Goal: Information Seeking & Learning: Learn about a topic

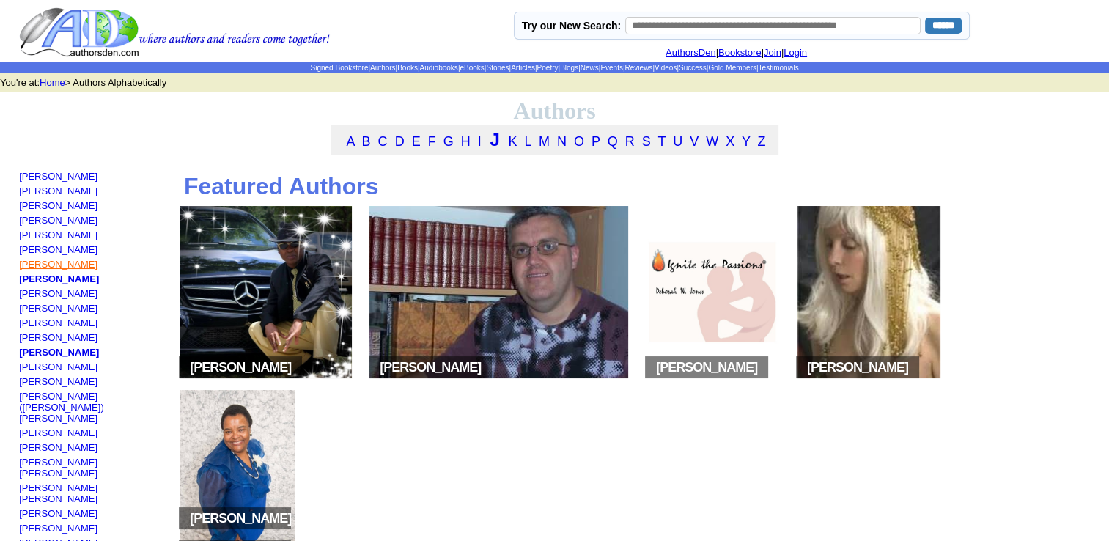
click at [73, 270] on link "[PERSON_NAME]" at bounding box center [58, 264] width 78 height 11
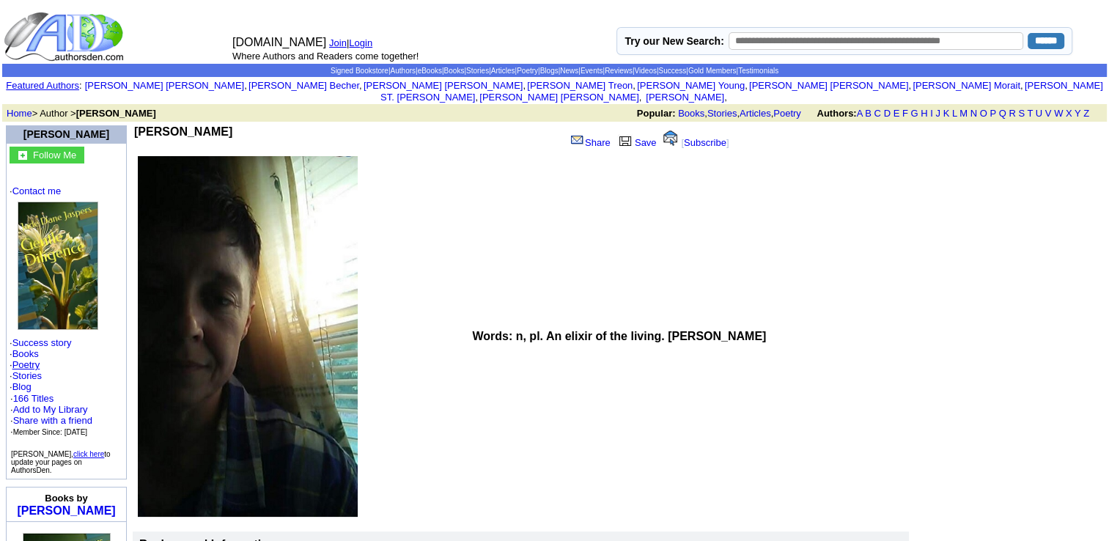
click at [30, 359] on link "Poetry" at bounding box center [26, 364] width 28 height 11
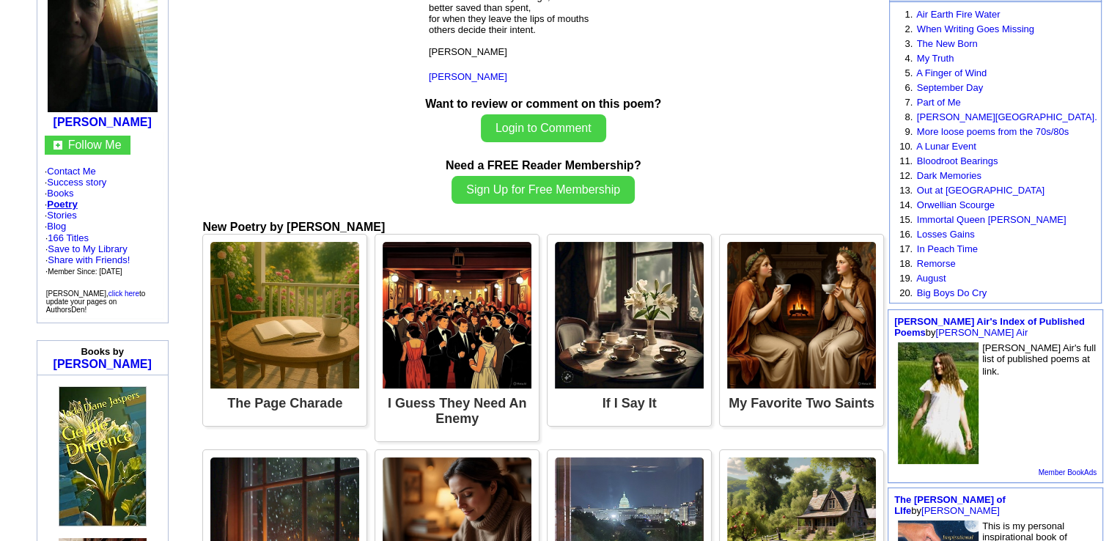
scroll to position [236, 0]
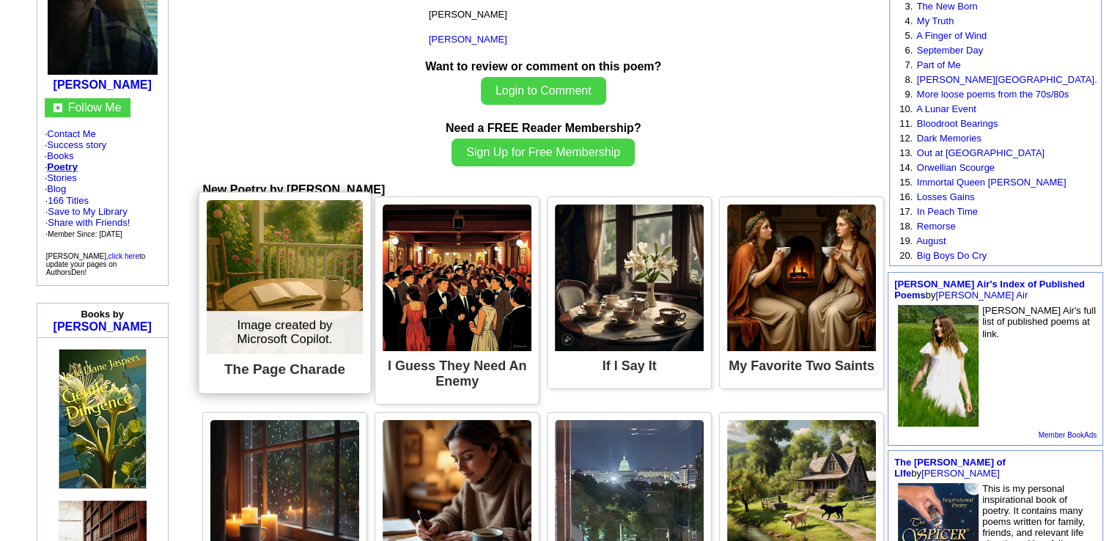
click at [321, 248] on img at bounding box center [285, 277] width 156 height 154
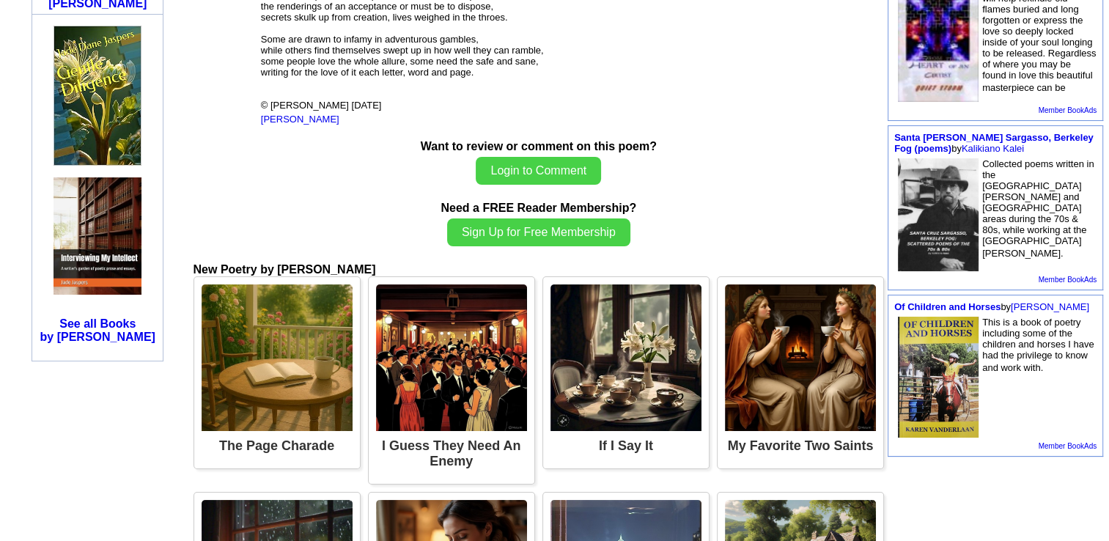
scroll to position [568, 0]
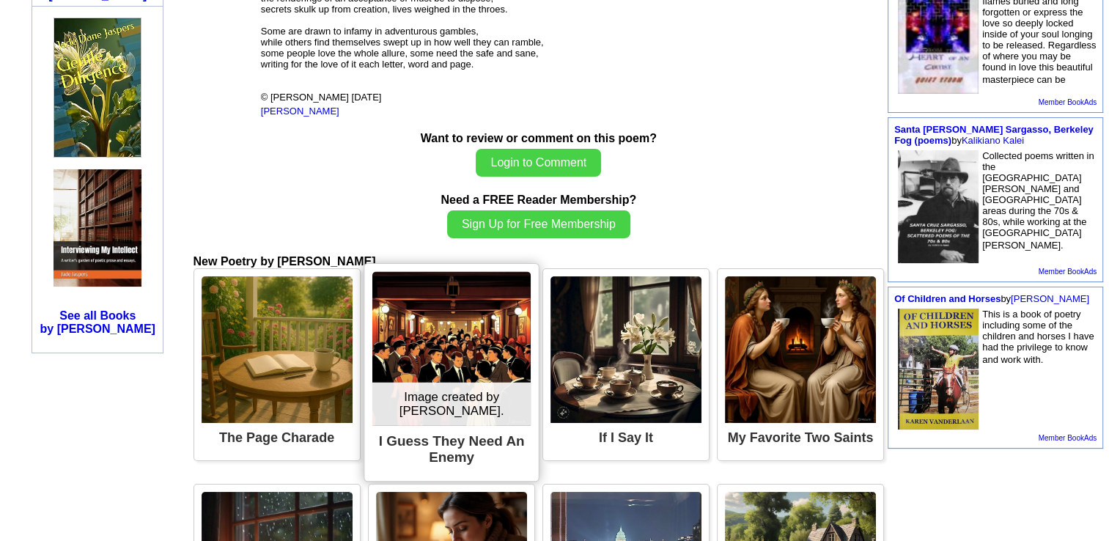
click at [423, 306] on img at bounding box center [451, 349] width 158 height 154
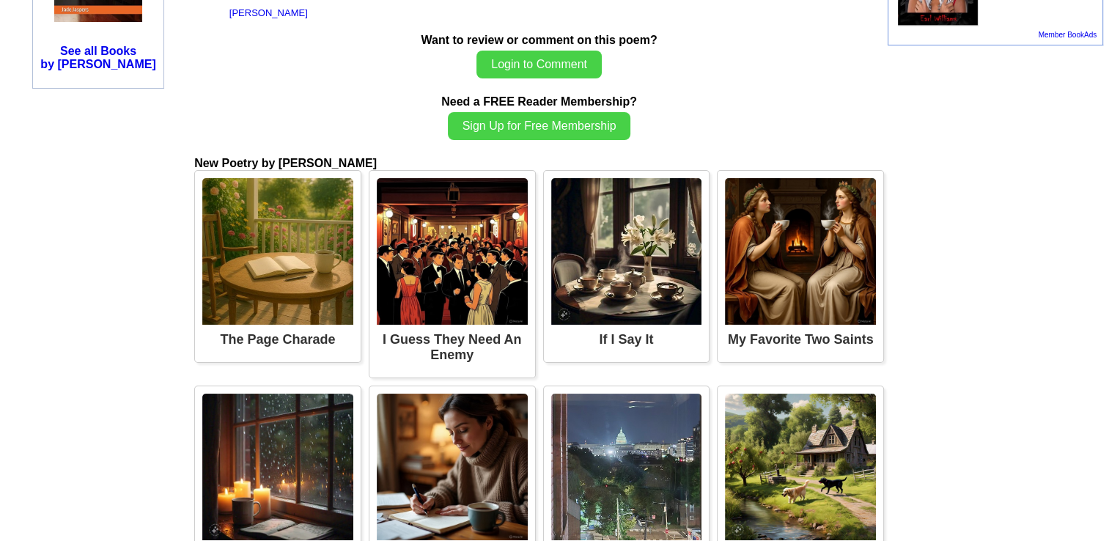
scroll to position [845, 0]
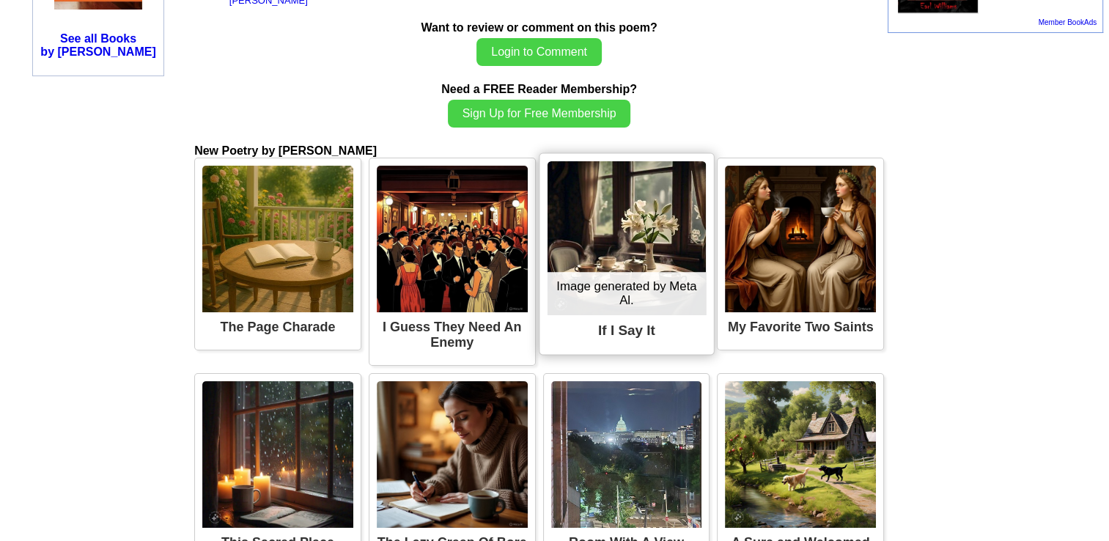
click at [625, 315] on img at bounding box center [626, 238] width 158 height 154
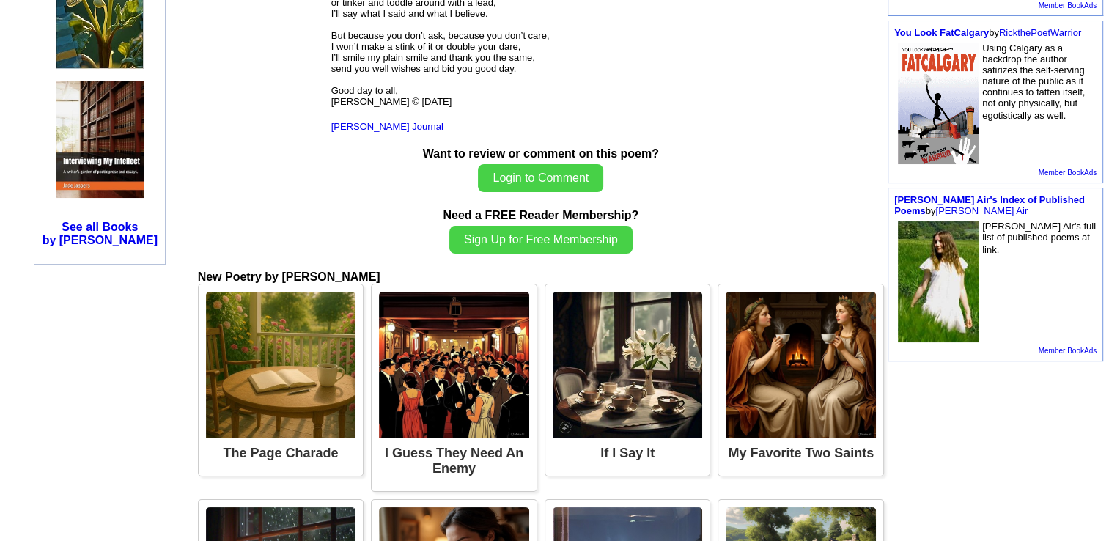
scroll to position [657, 0]
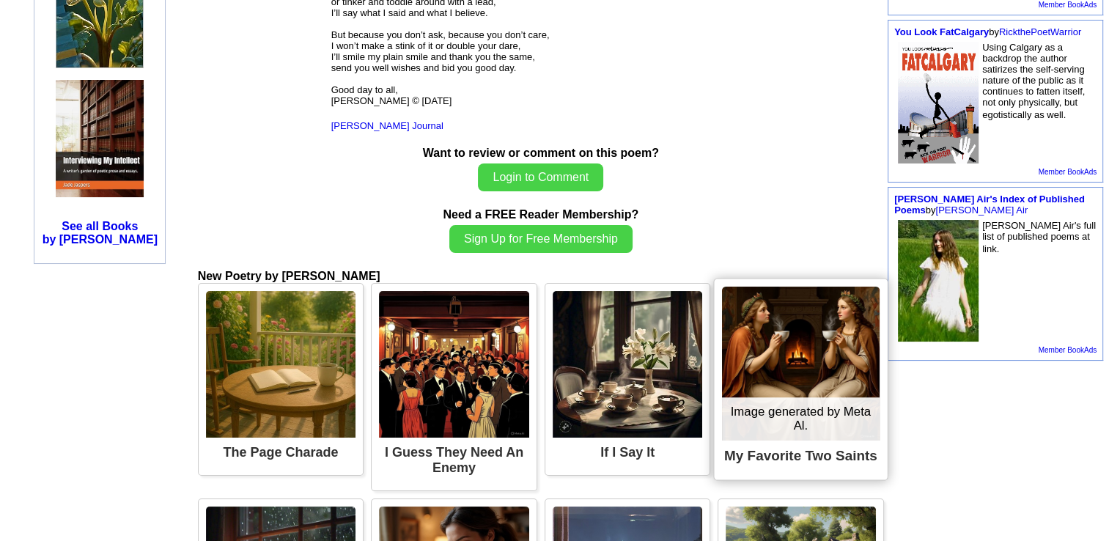
click at [753, 361] on img at bounding box center [801, 364] width 158 height 154
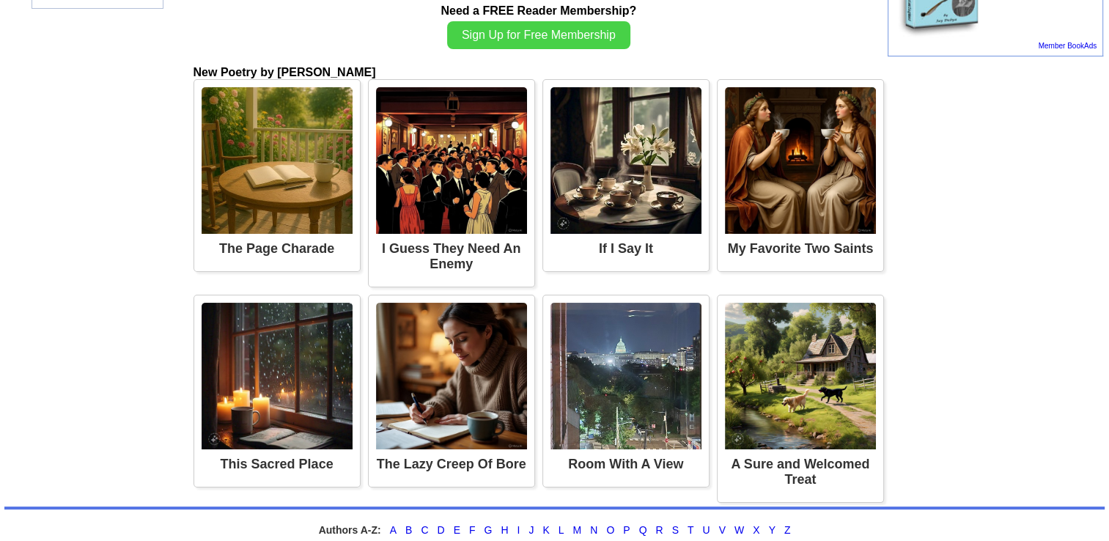
scroll to position [980, 0]
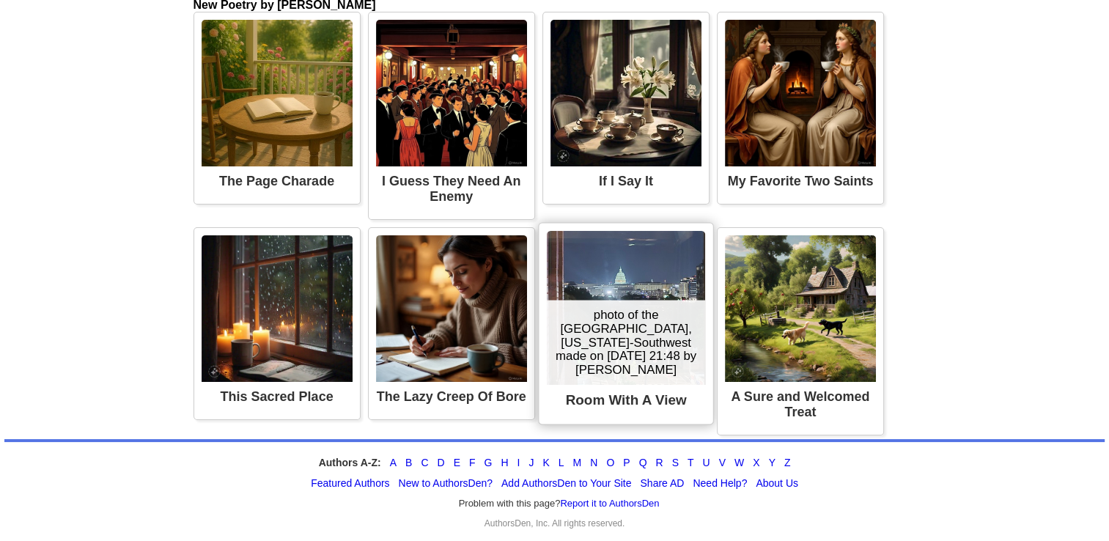
click at [648, 326] on div "photo of the [GEOGRAPHIC_DATA], [US_STATE]-Southwest made on [DATE] 21:48 by [P…" at bounding box center [626, 342] width 158 height 85
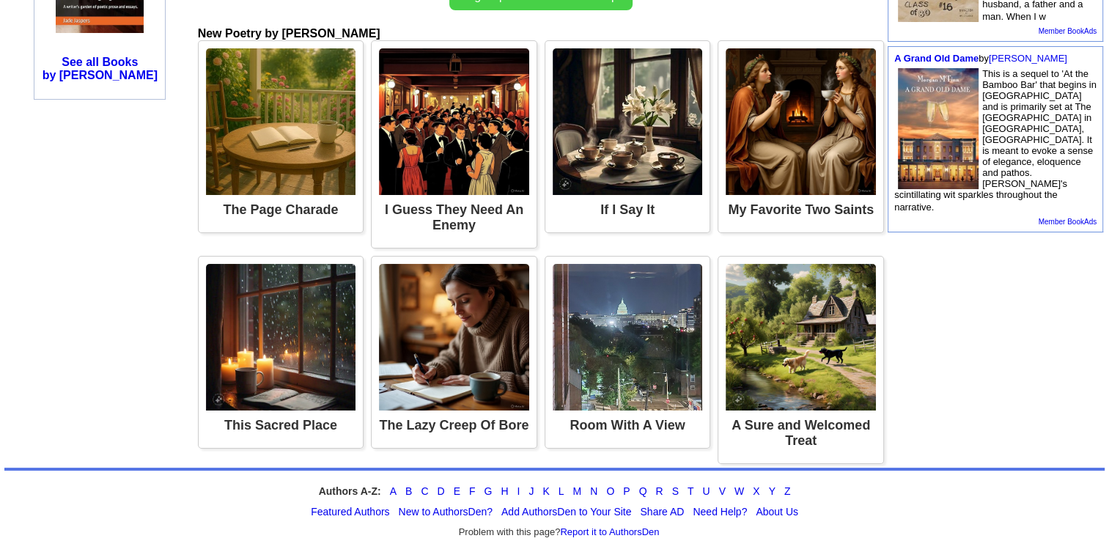
scroll to position [830, 0]
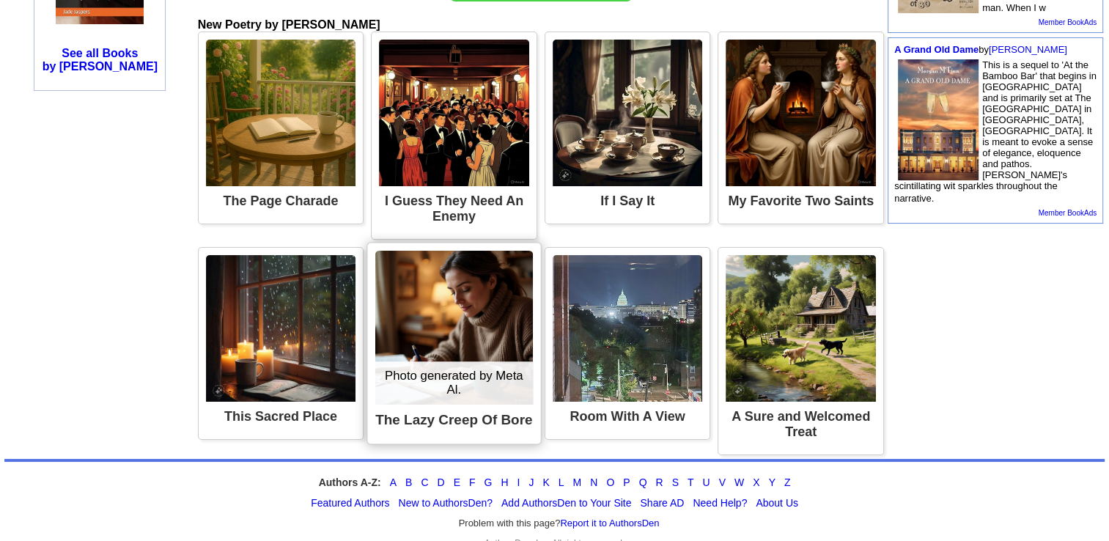
click at [455, 319] on img at bounding box center [454, 328] width 158 height 154
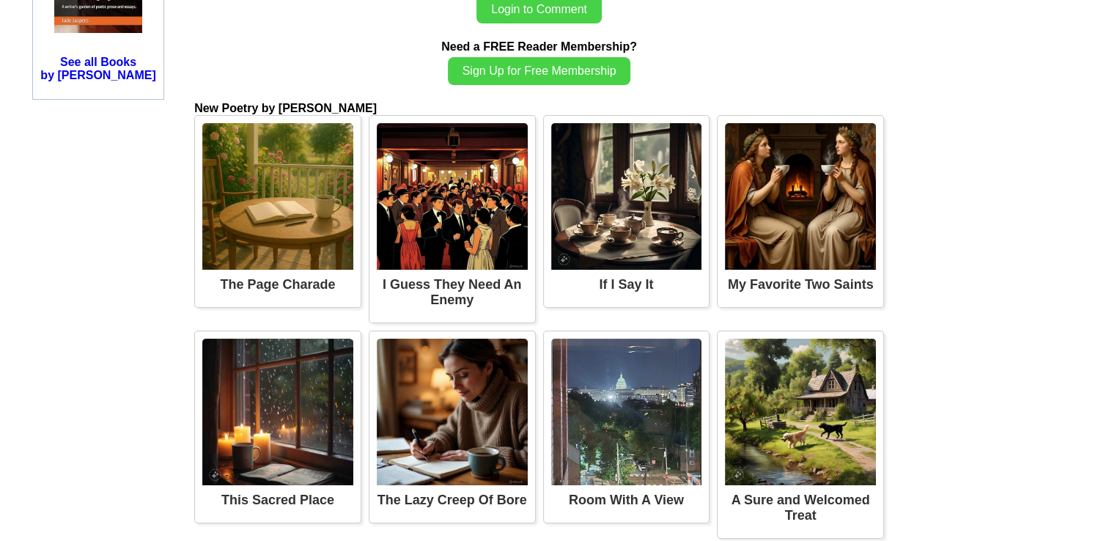
scroll to position [823, 0]
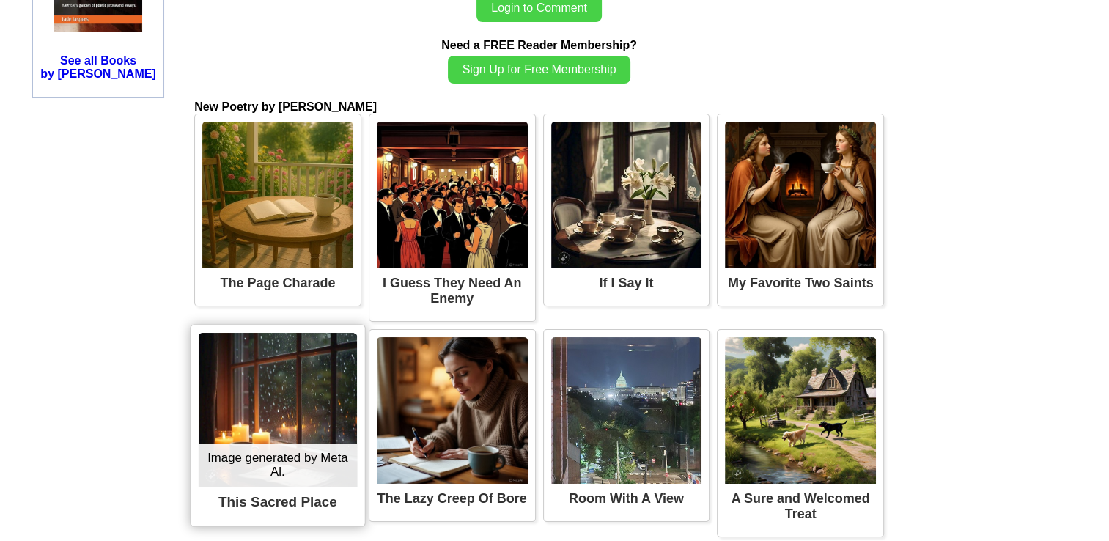
click at [317, 371] on img at bounding box center [278, 410] width 158 height 154
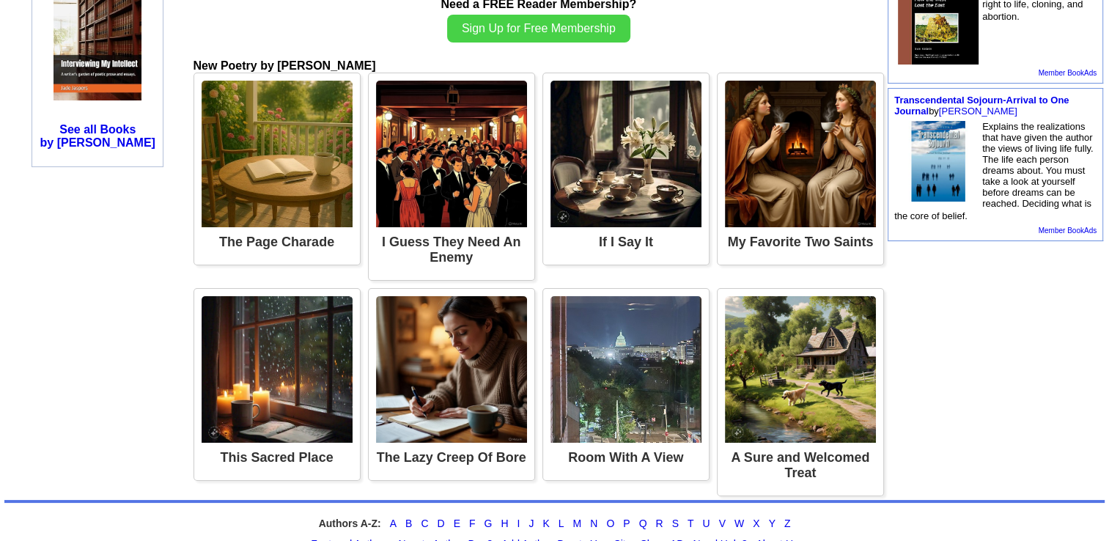
scroll to position [755, 0]
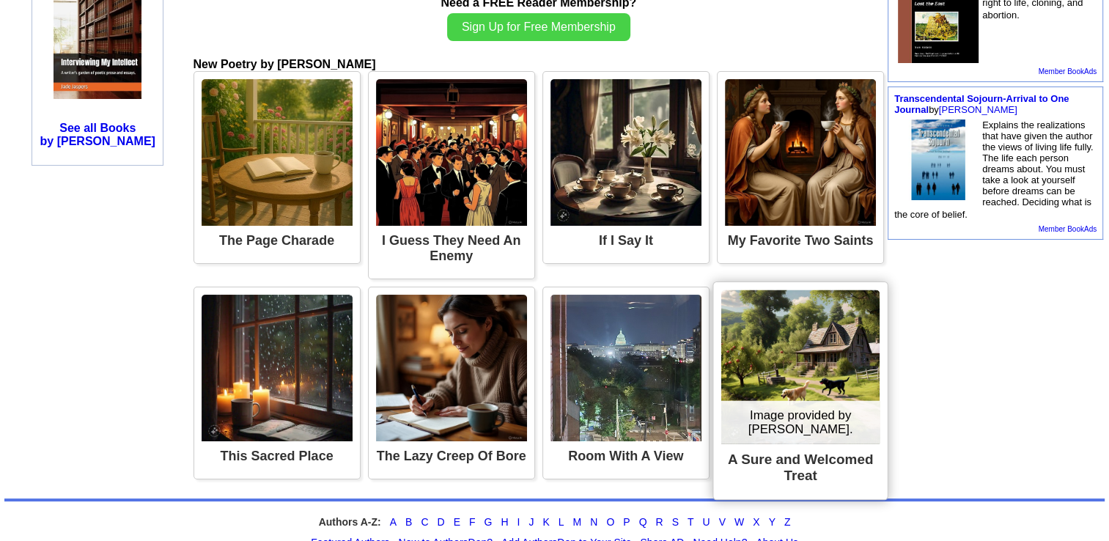
click at [783, 329] on img at bounding box center [800, 367] width 158 height 154
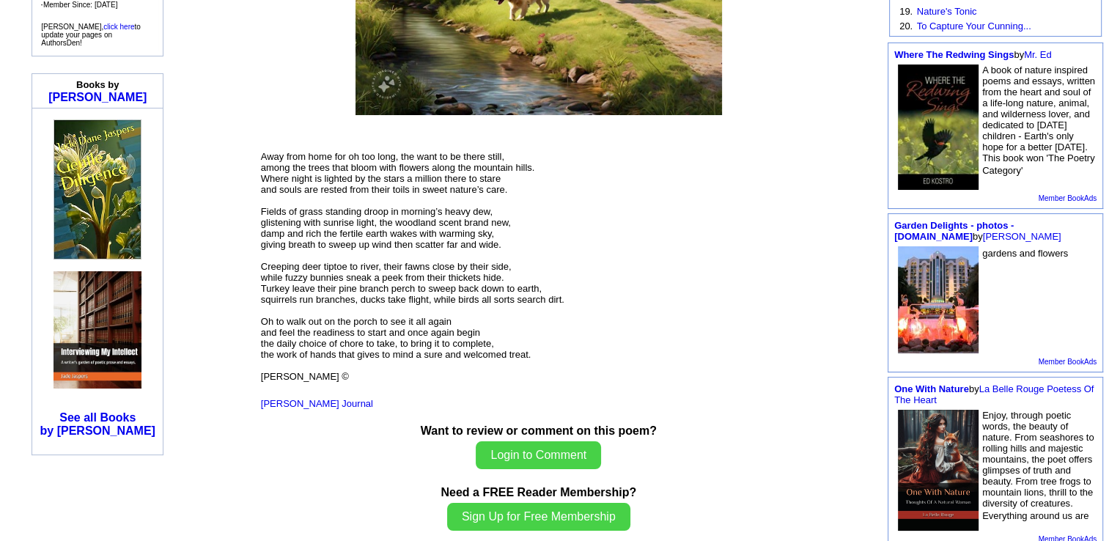
scroll to position [451, 0]
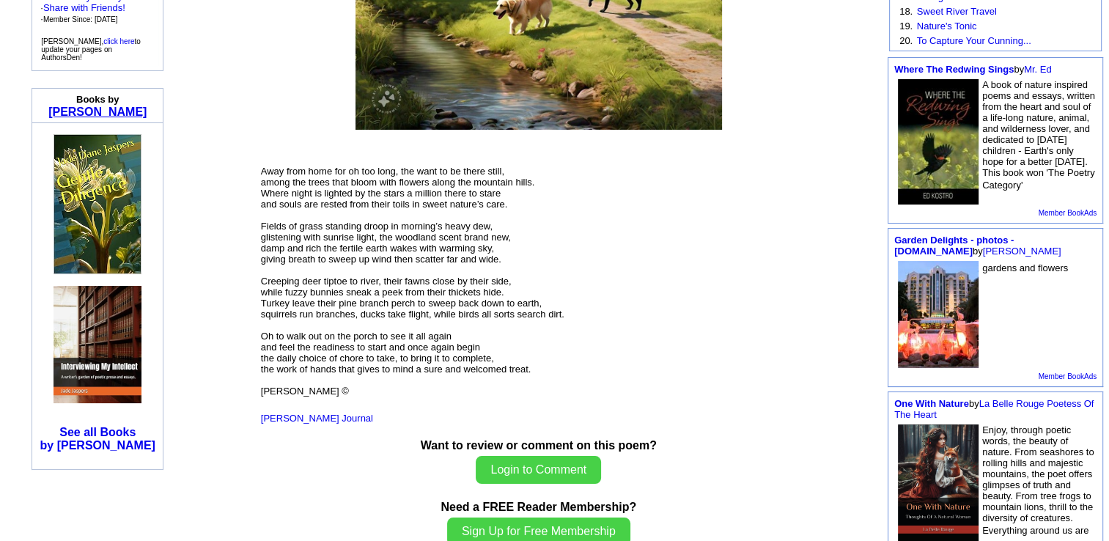
click at [138, 106] on link "[PERSON_NAME]" at bounding box center [97, 112] width 98 height 12
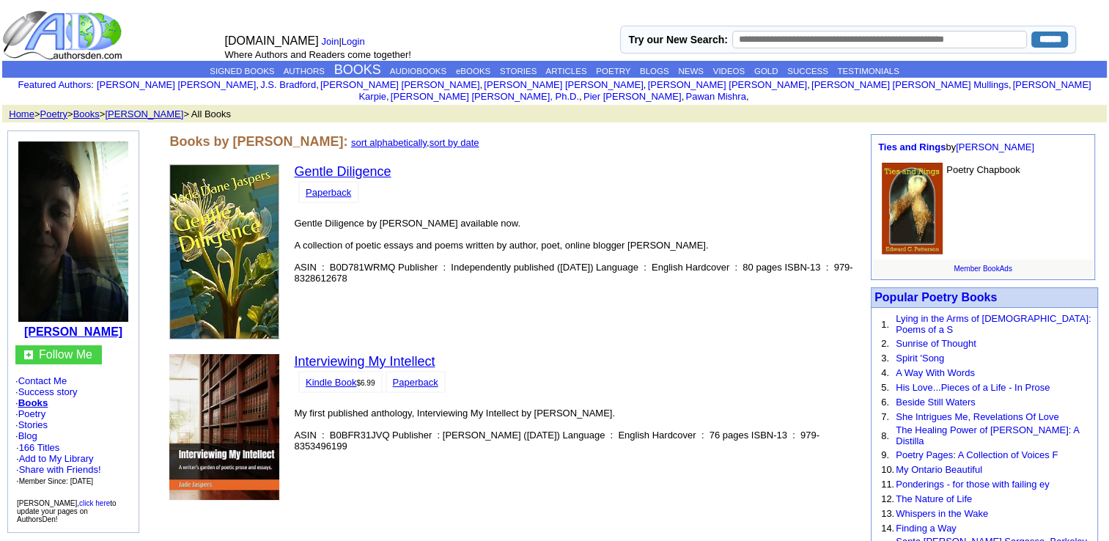
click at [106, 326] on b "[PERSON_NAME]" at bounding box center [73, 332] width 98 height 12
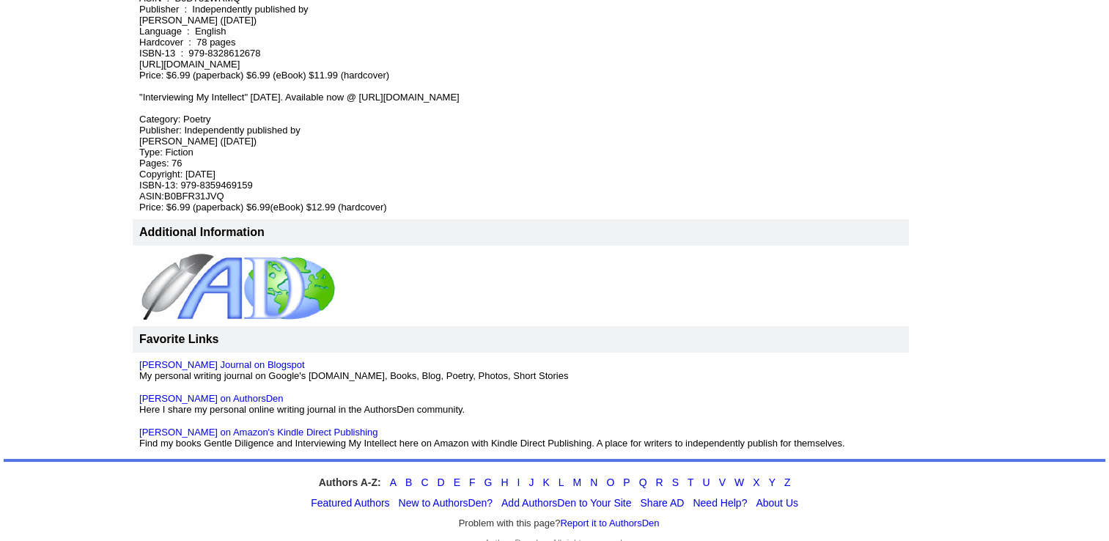
scroll to position [983, 0]
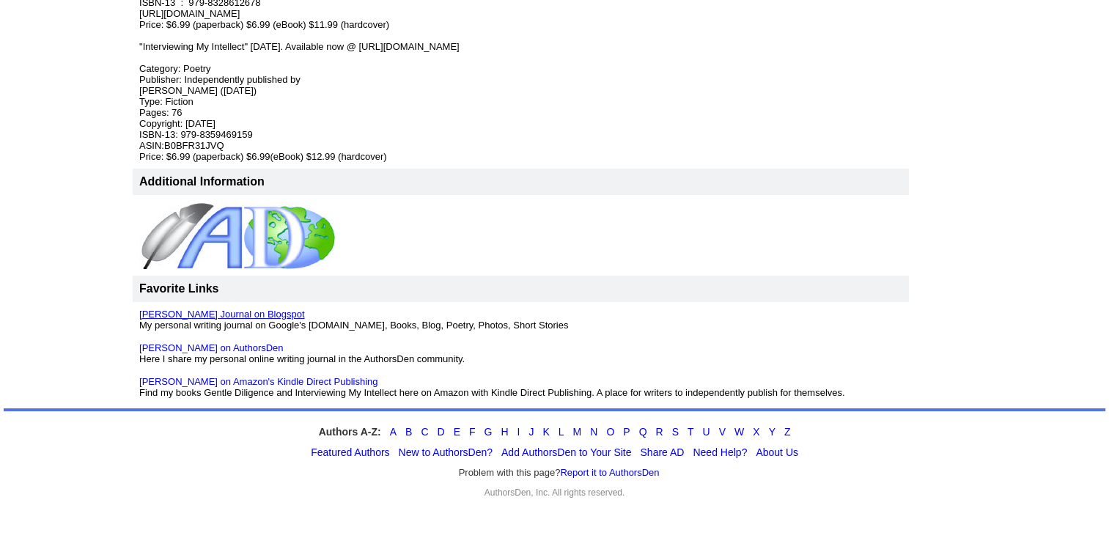
click at [258, 310] on link "[PERSON_NAME] Journal on Blogspot" at bounding box center [221, 314] width 165 height 11
